Goal: Navigation & Orientation: Find specific page/section

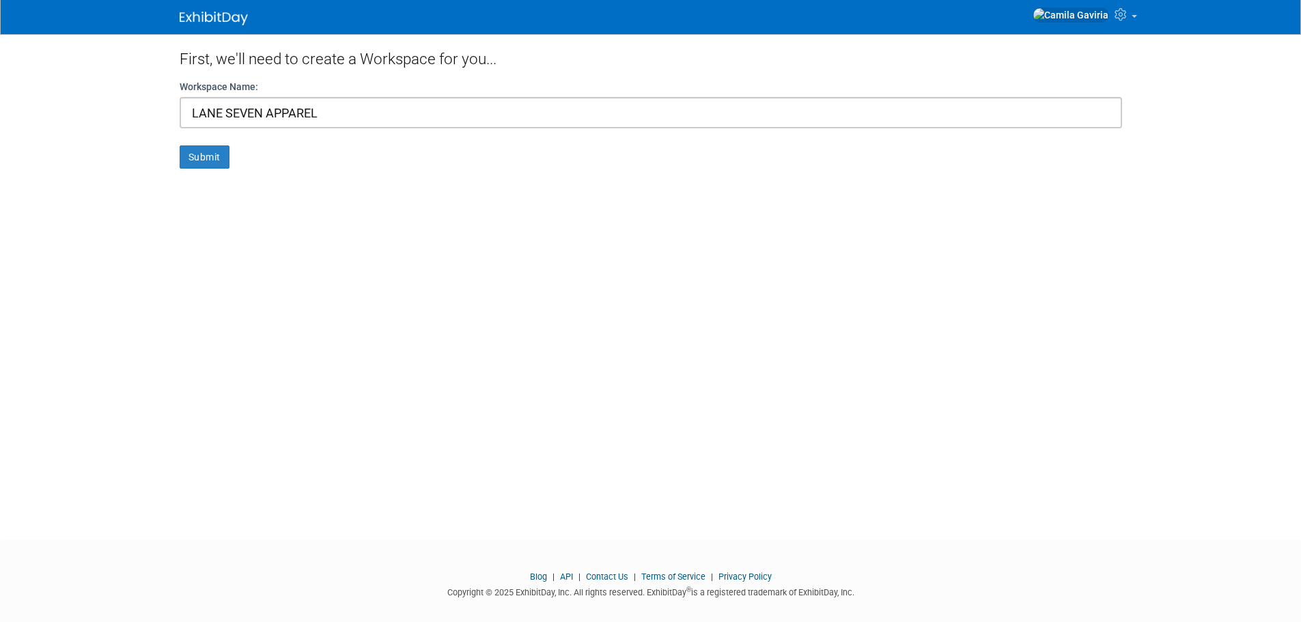
type input "LANE SEVEN APPAREL"
click at [204, 145] on form "Workspace Name: LANE SEVEN APPAREL Submit" at bounding box center [651, 124] width 943 height 89
click at [204, 152] on button "Submit" at bounding box center [205, 157] width 50 height 23
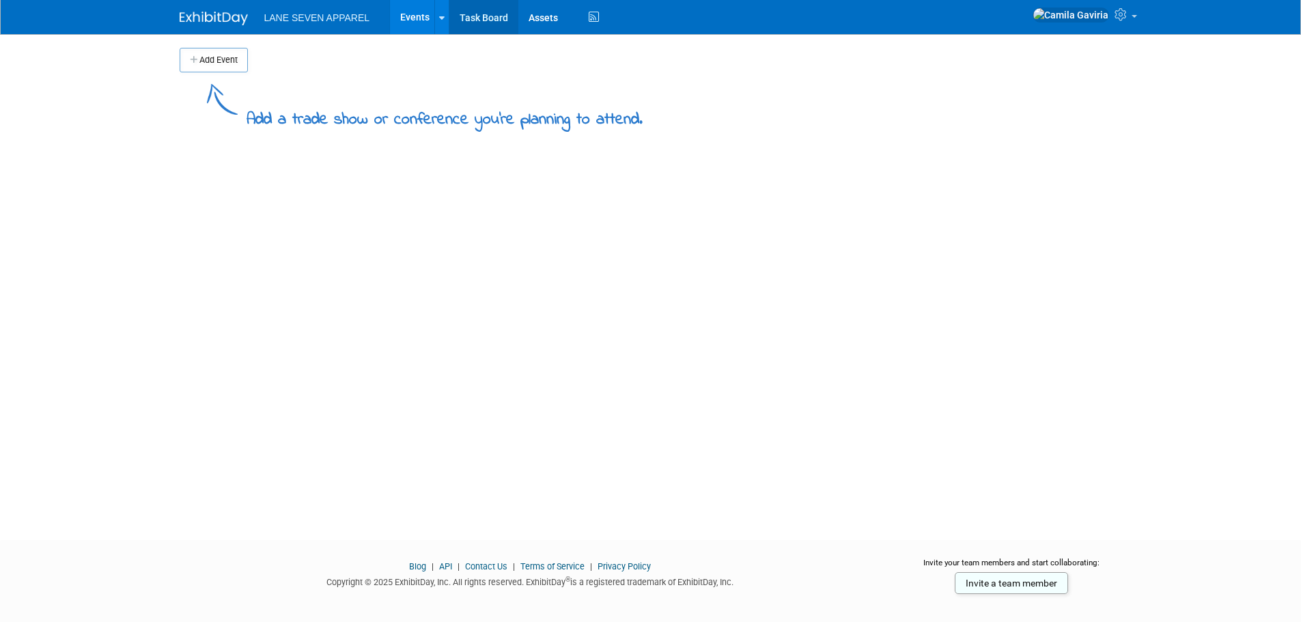
click at [494, 13] on link "Task Board" at bounding box center [484, 17] width 69 height 34
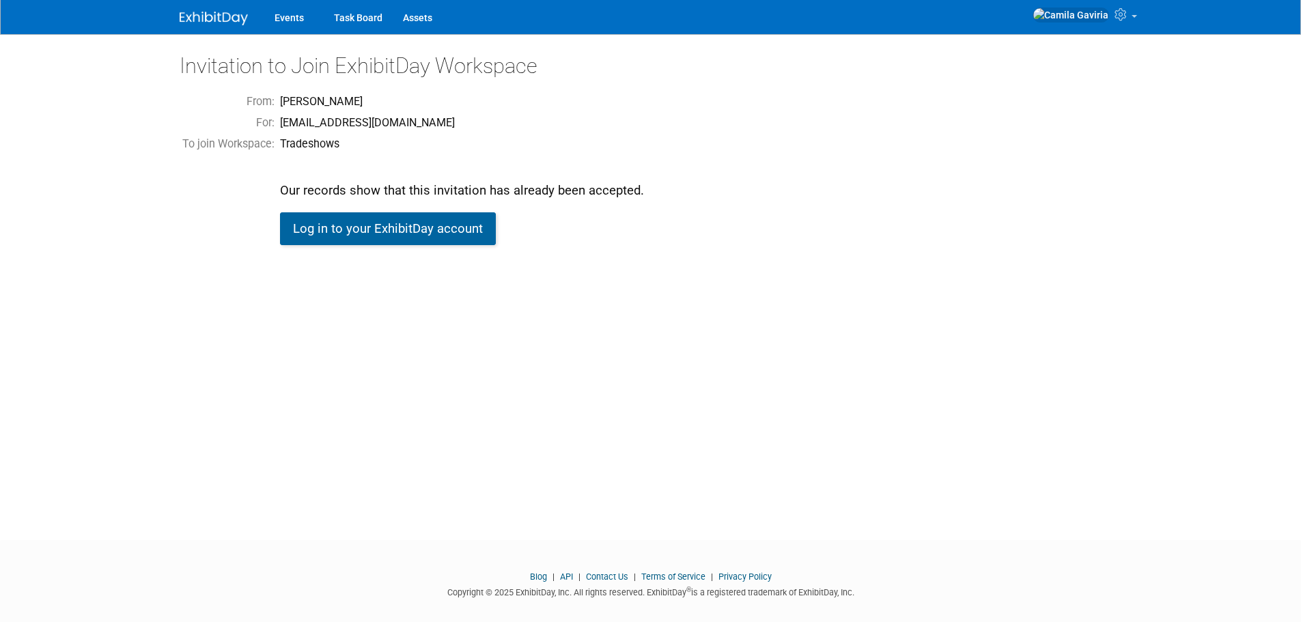
click at [427, 230] on link "Log in to your ExhibitDay account" at bounding box center [388, 228] width 216 height 33
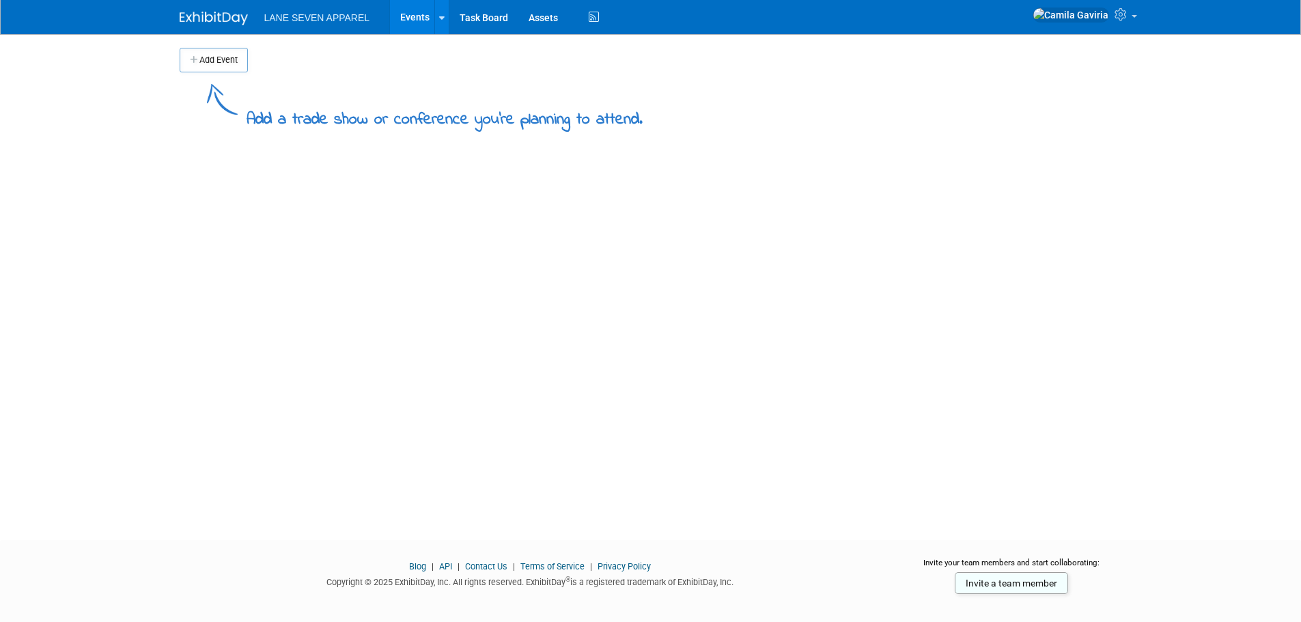
click at [322, 24] on ul "LANE SEVEN APPAREL Events Add Event Bulk Upload Events Shareable Event Boards T…" at bounding box center [433, 17] width 339 height 34
click at [316, 18] on span "LANE SEVEN APPAREL" at bounding box center [317, 17] width 106 height 11
click at [481, 22] on link "Task Board" at bounding box center [484, 17] width 69 height 34
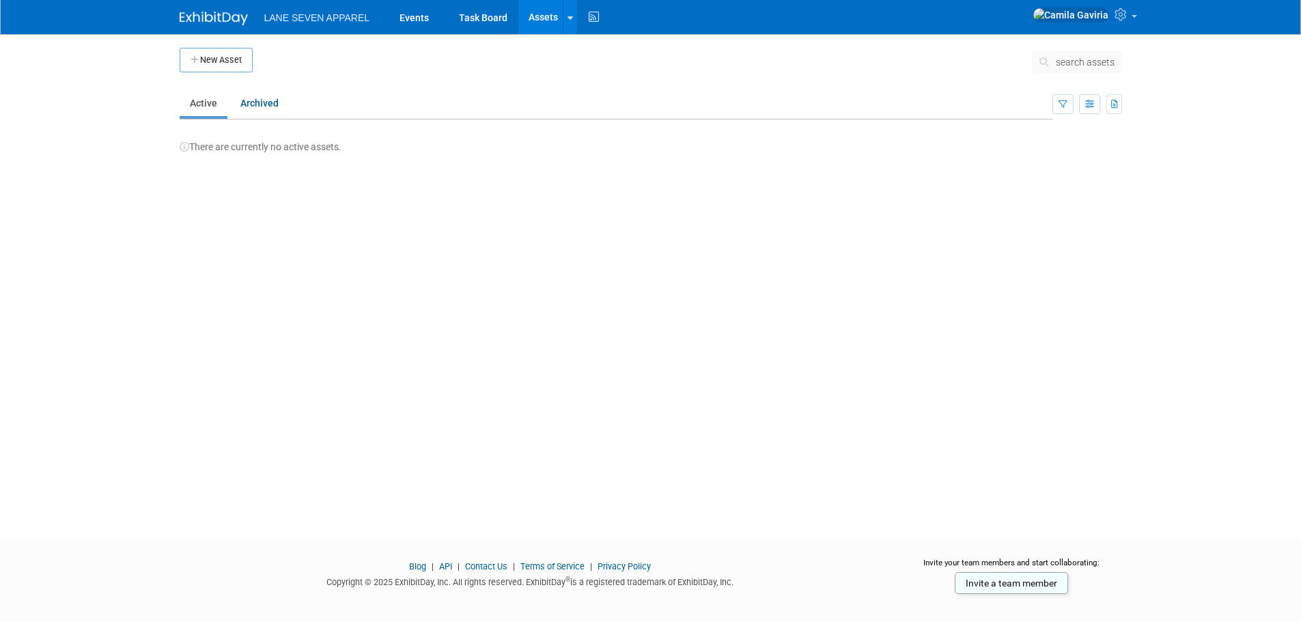
click at [307, 27] on ul "LANE SEVEN APPAREL Events Task Board Assets New Asset Bulk Upload Assets Storag…" at bounding box center [433, 17] width 339 height 34
click at [309, 18] on span "LANE SEVEN APPAREL" at bounding box center [317, 17] width 106 height 11
click at [1133, 18] on span at bounding box center [1134, 16] width 5 height 3
